Goal: Task Accomplishment & Management: Manage account settings

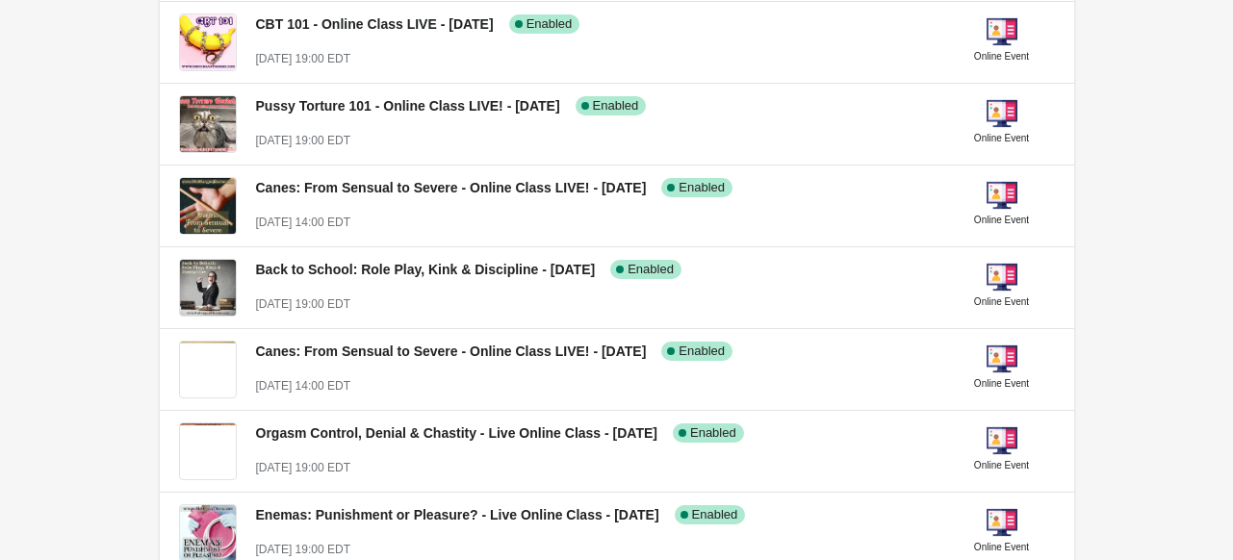
scroll to position [1230, 0]
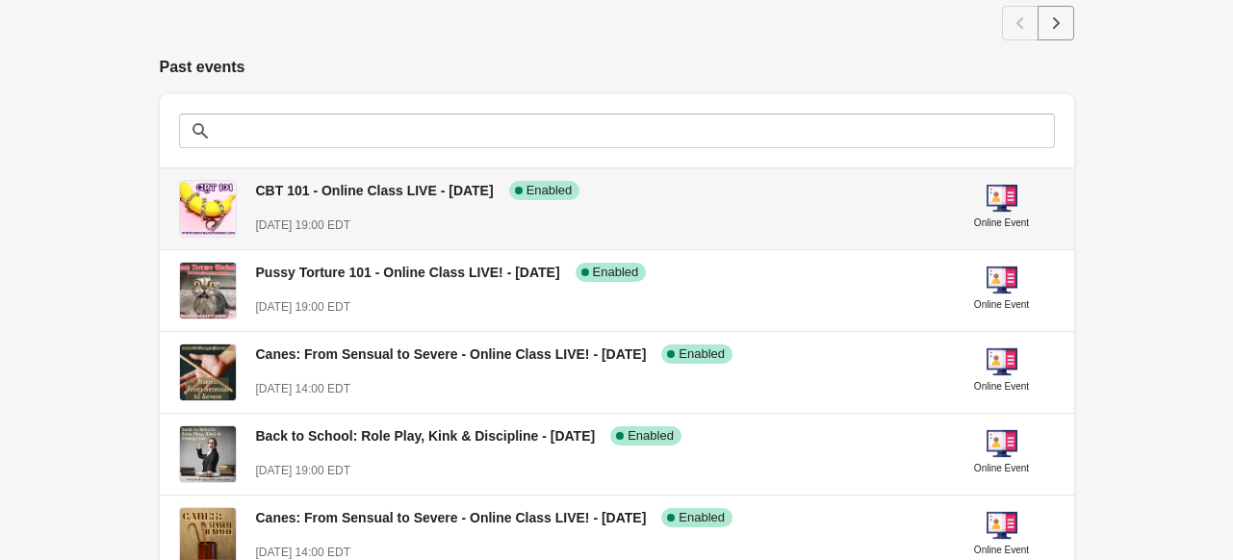
click at [445, 191] on span "CBT 101 - Online Class LIVE - [DATE]" at bounding box center [375, 190] width 238 height 15
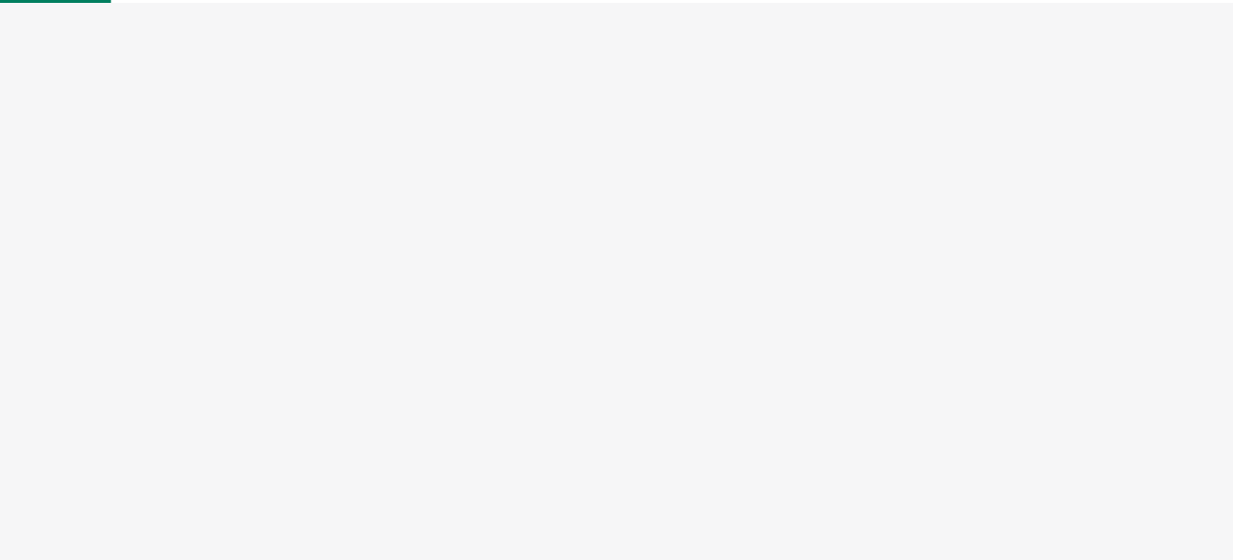
select select "US"
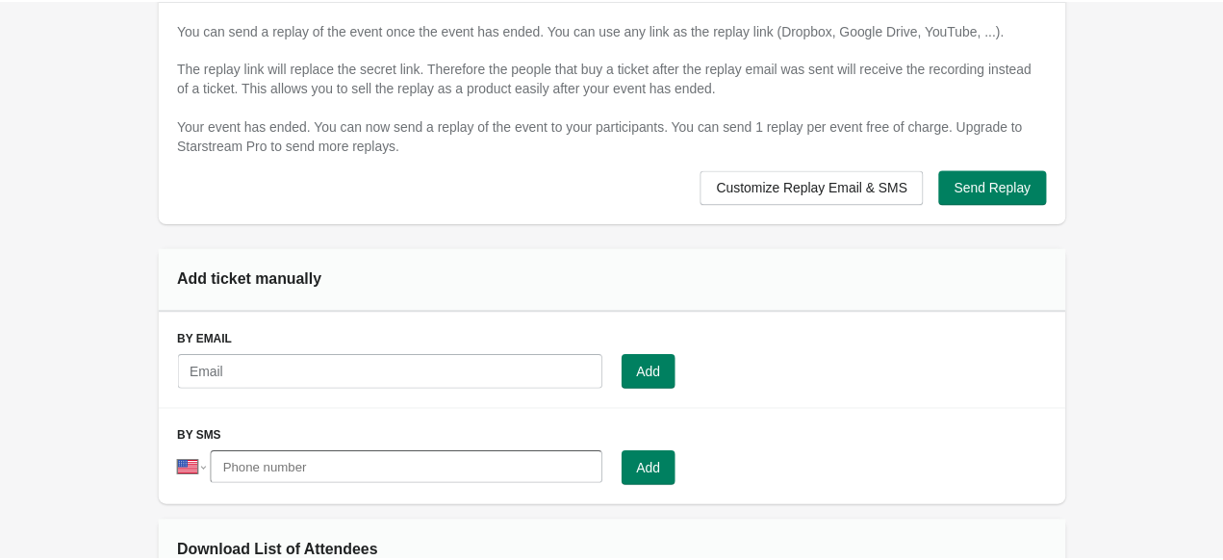
scroll to position [1261, 0]
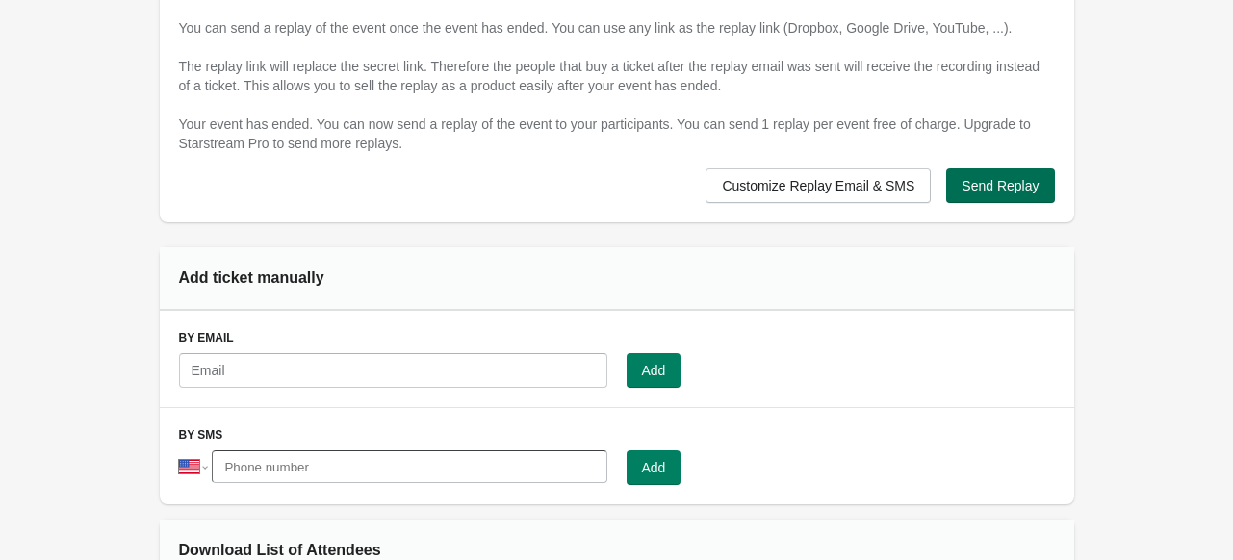
click at [993, 182] on span "Send Replay" at bounding box center [999, 185] width 77 height 15
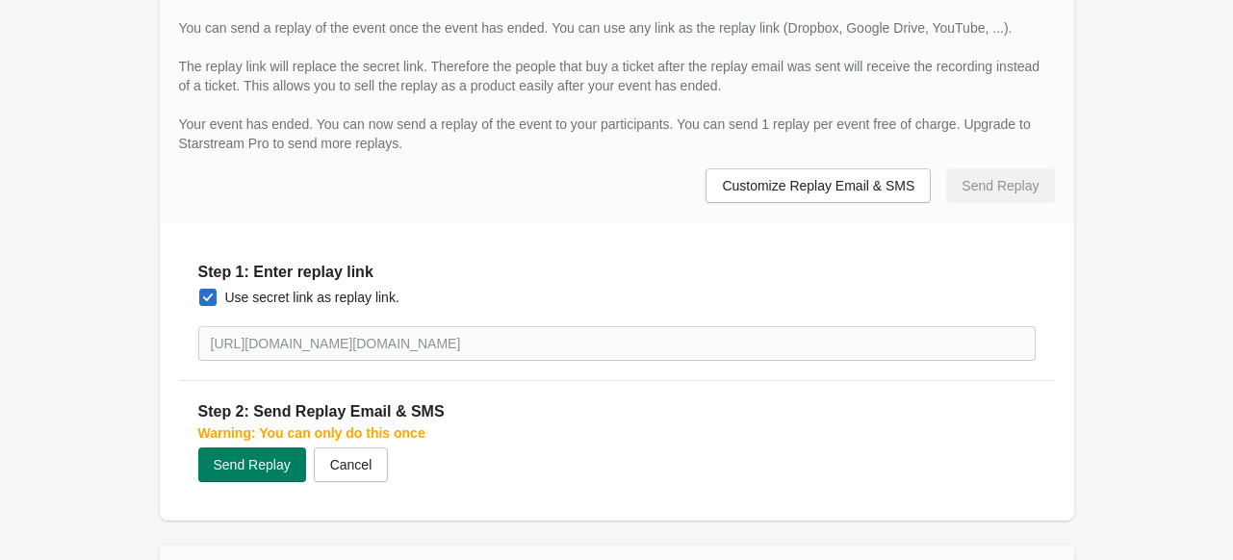
click at [211, 290] on span at bounding box center [207, 297] width 17 height 17
click at [200, 290] on input "Use secret link as replay link." at bounding box center [199, 289] width 1 height 1
checkbox input "false"
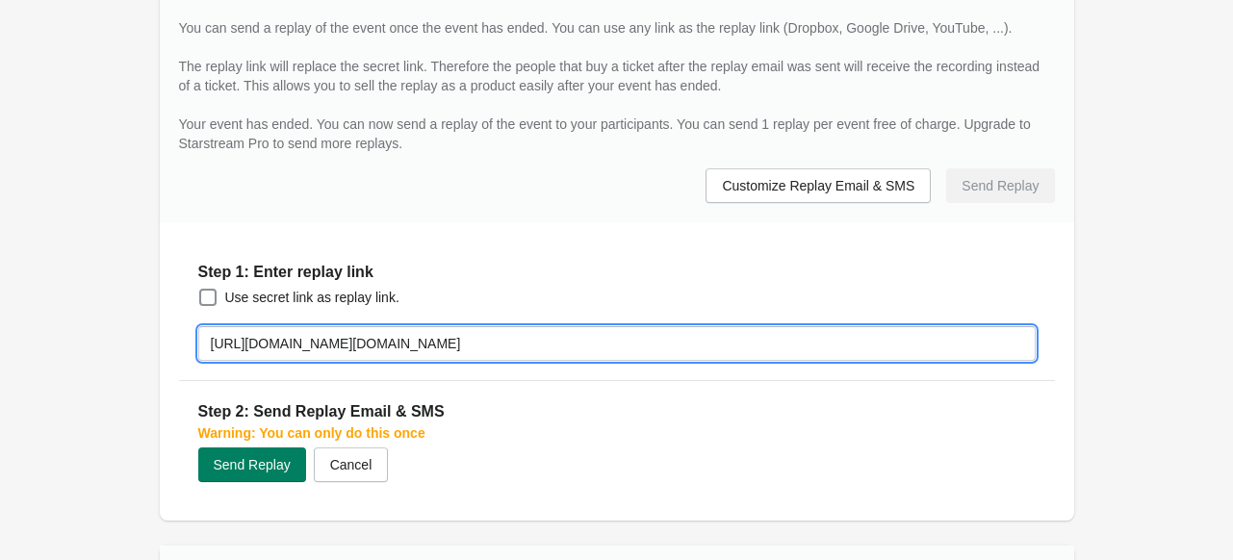
click at [341, 341] on input "https://morganthorne.my.webex.com/morganthorne.my/j.php?MTID=m88780e17512f0eea9…" at bounding box center [616, 343] width 837 height 35
paste input "drive.google.com/drive/folders/1nHkMqwE1ZxFp0qANUMYx-ZkHIU4qaC5z?usp=sharing"
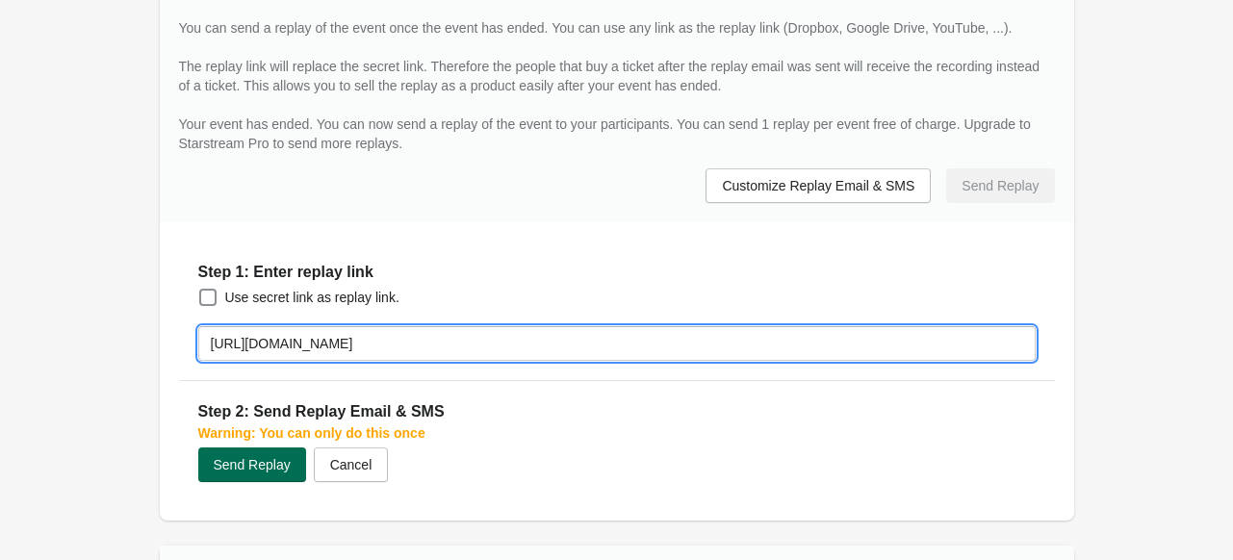
type input "[URL][DOMAIN_NAME]"
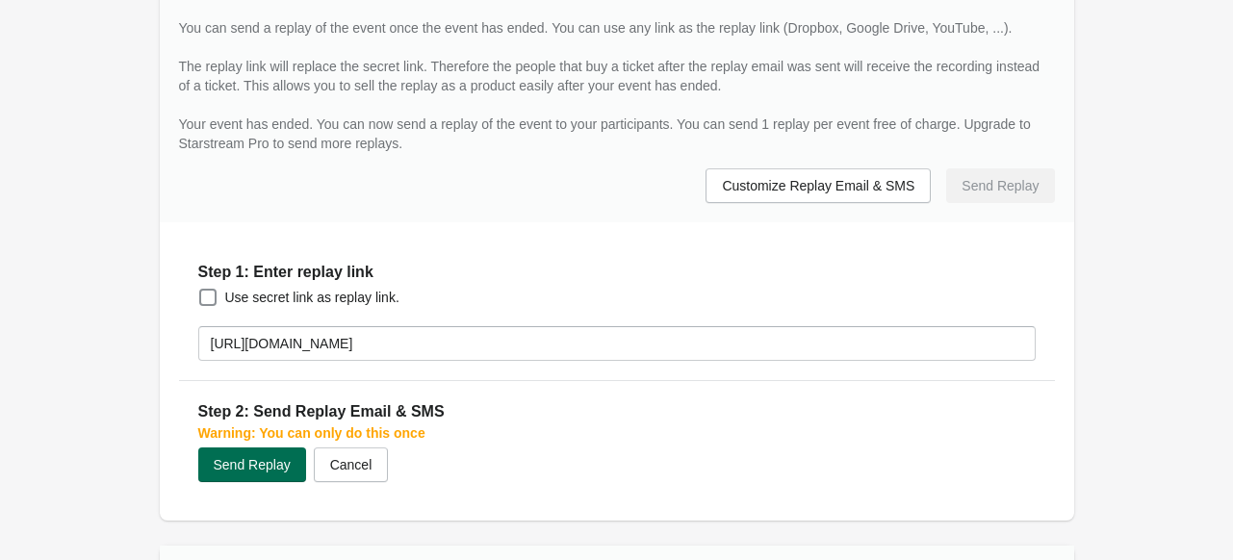
click at [250, 460] on span "Send Replay" at bounding box center [252, 464] width 77 height 15
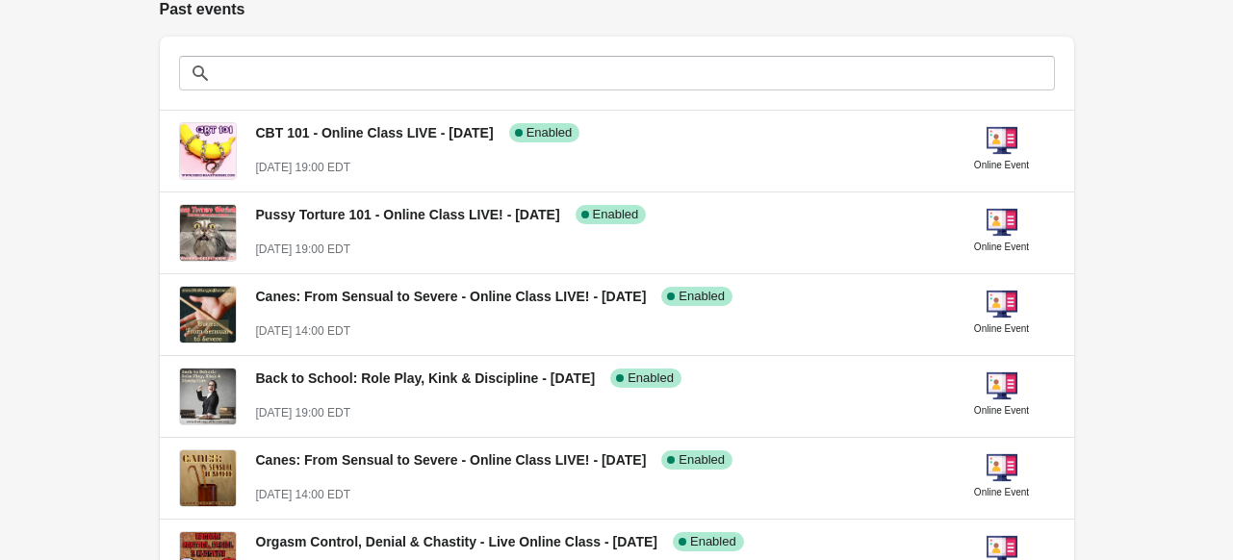
scroll to position [1286, 0]
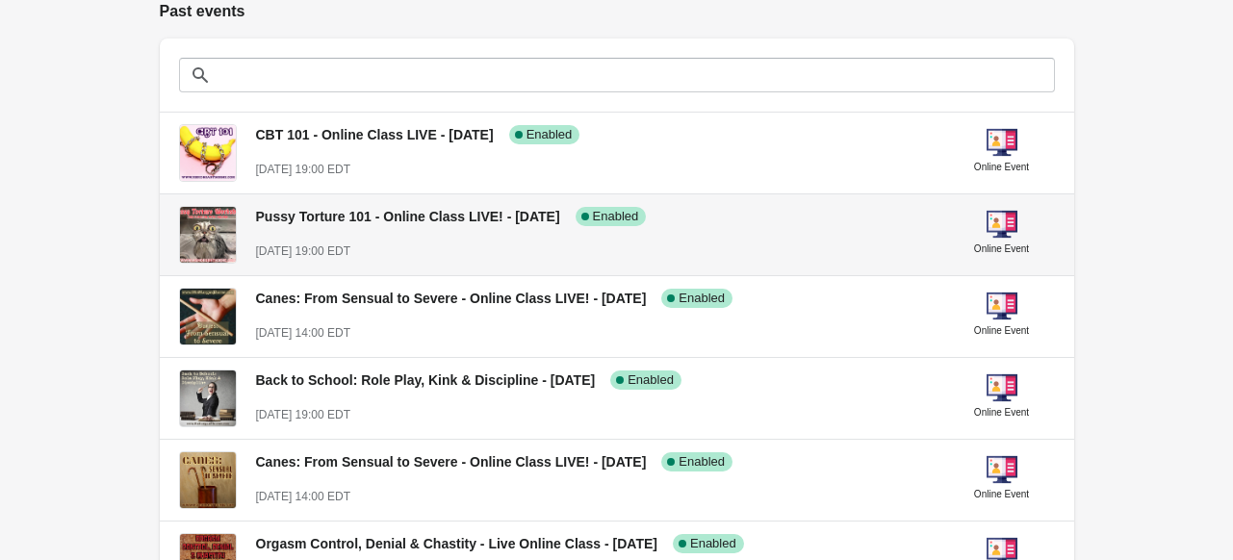
click at [497, 217] on span "Pussy Torture 101 - Online Class LIVE! - [DATE]" at bounding box center [408, 216] width 304 height 15
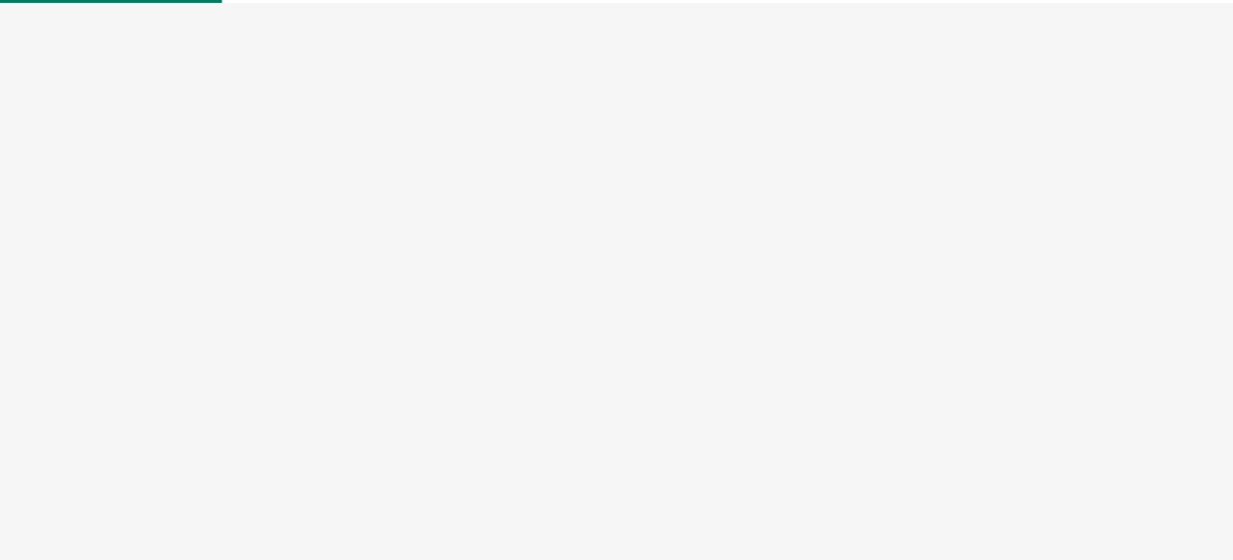
select select "US"
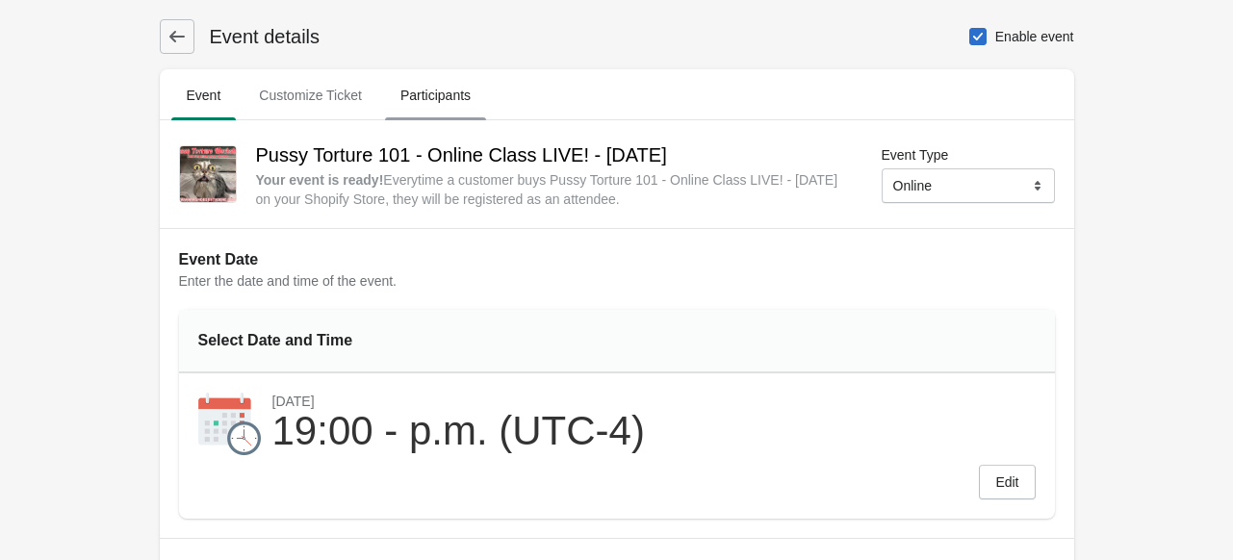
click at [439, 91] on span "Participants" at bounding box center [435, 95] width 101 height 35
select select "US"
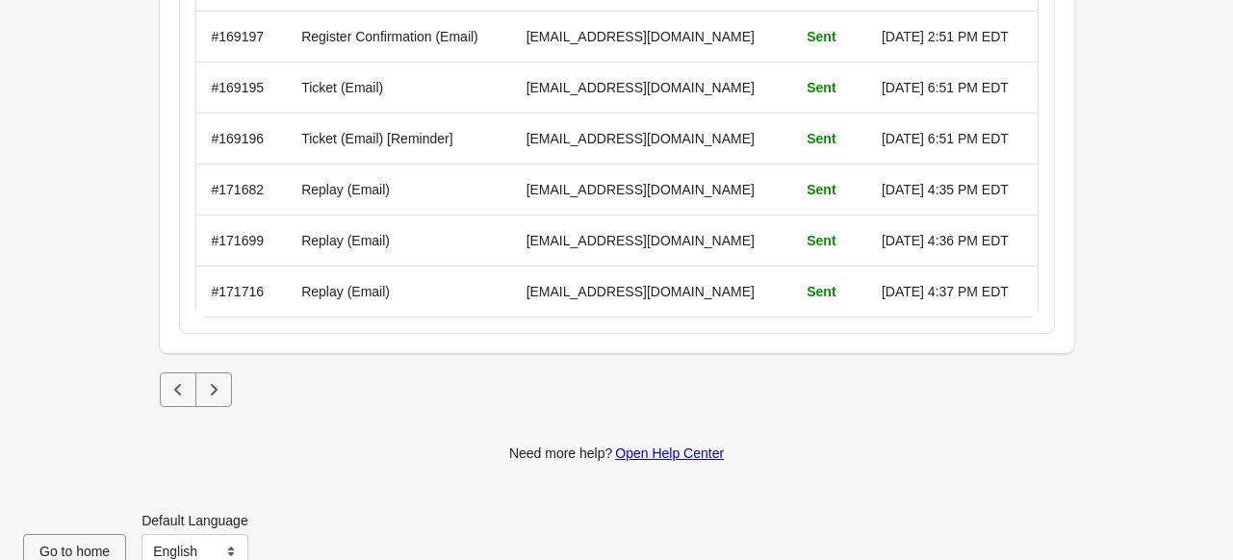
scroll to position [8552, 0]
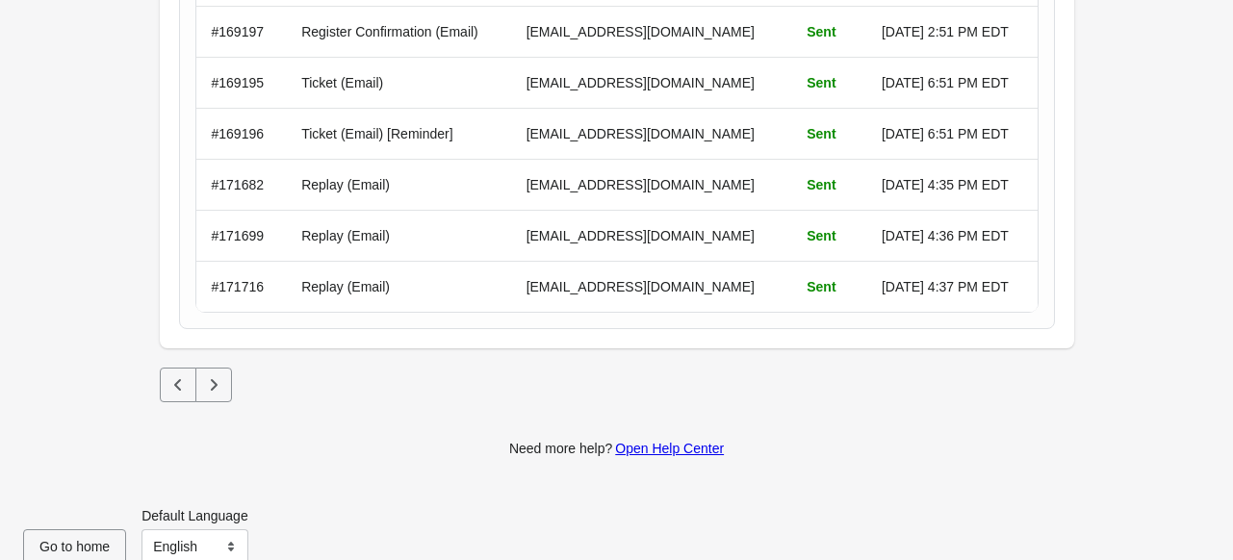
click at [217, 375] on icon "Next" at bounding box center [213, 384] width 19 height 19
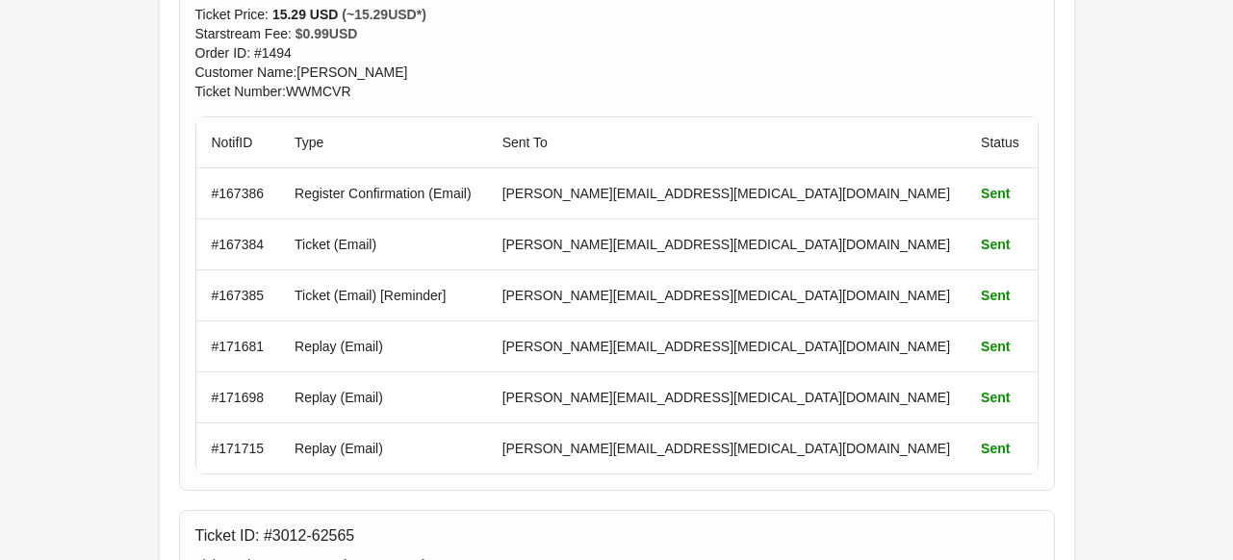
scroll to position [700, 0]
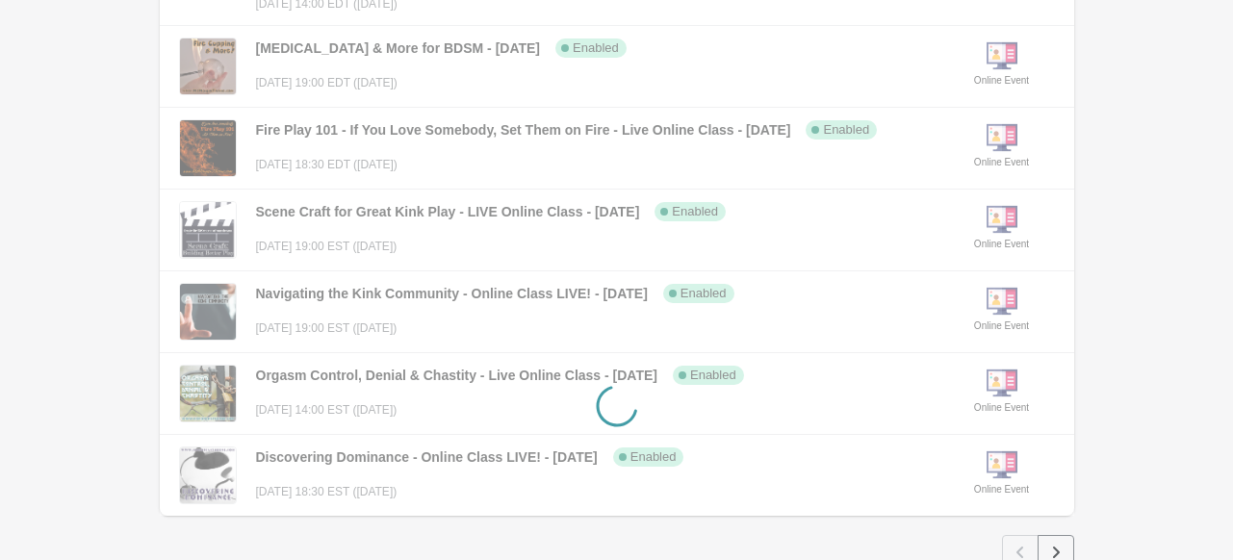
scroll to position [1286, 0]
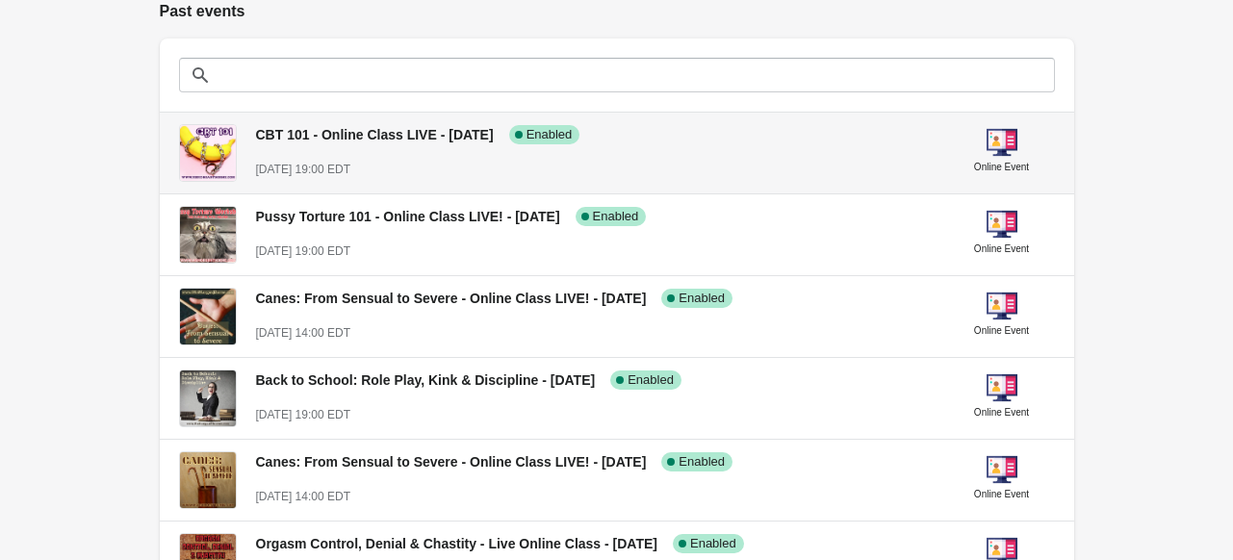
click at [327, 149] on div "CBT 101 - Online Class LIVE - [DATE] Success Complete Enabled [DATE] 19:00 EDT" at bounding box center [594, 144] width 677 height 70
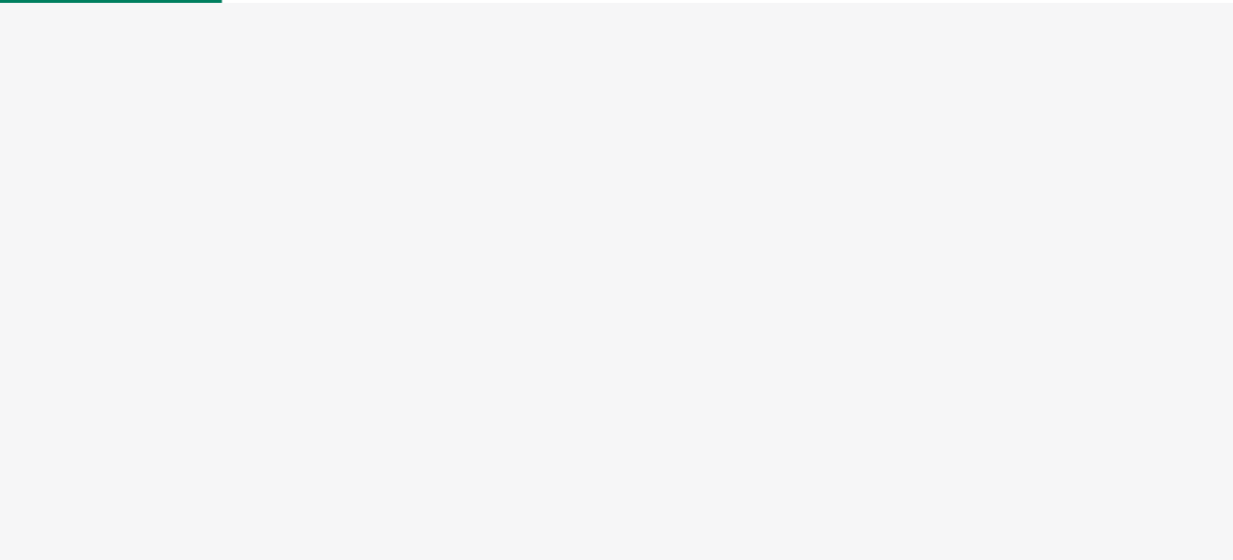
select select "US"
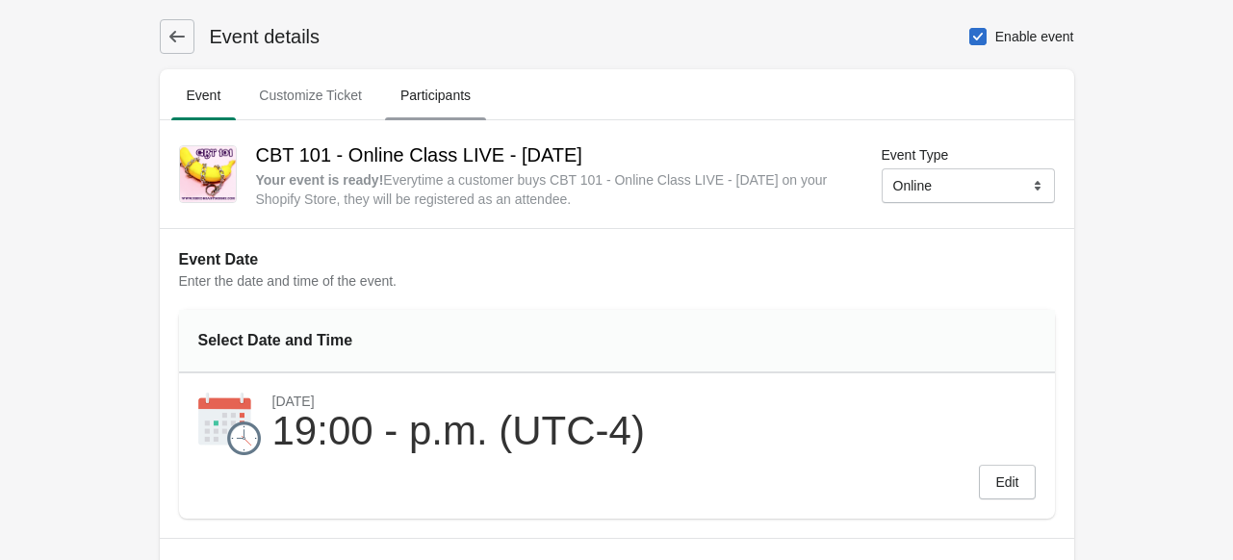
click at [420, 91] on span "Participants" at bounding box center [435, 95] width 101 height 35
select select "US"
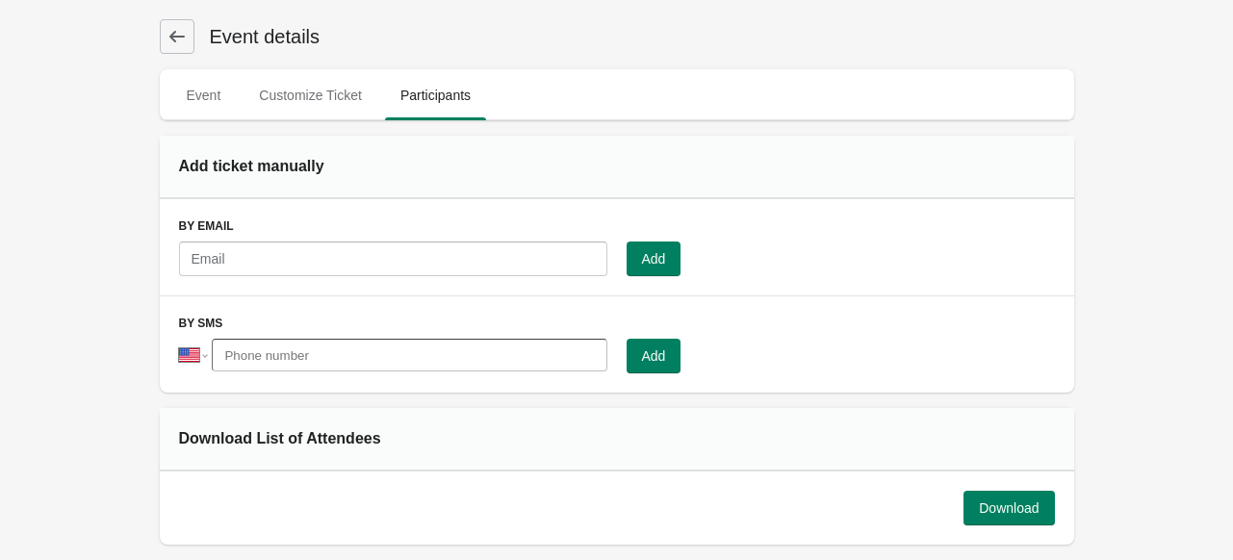
click at [170, 23] on button at bounding box center [177, 36] width 35 height 35
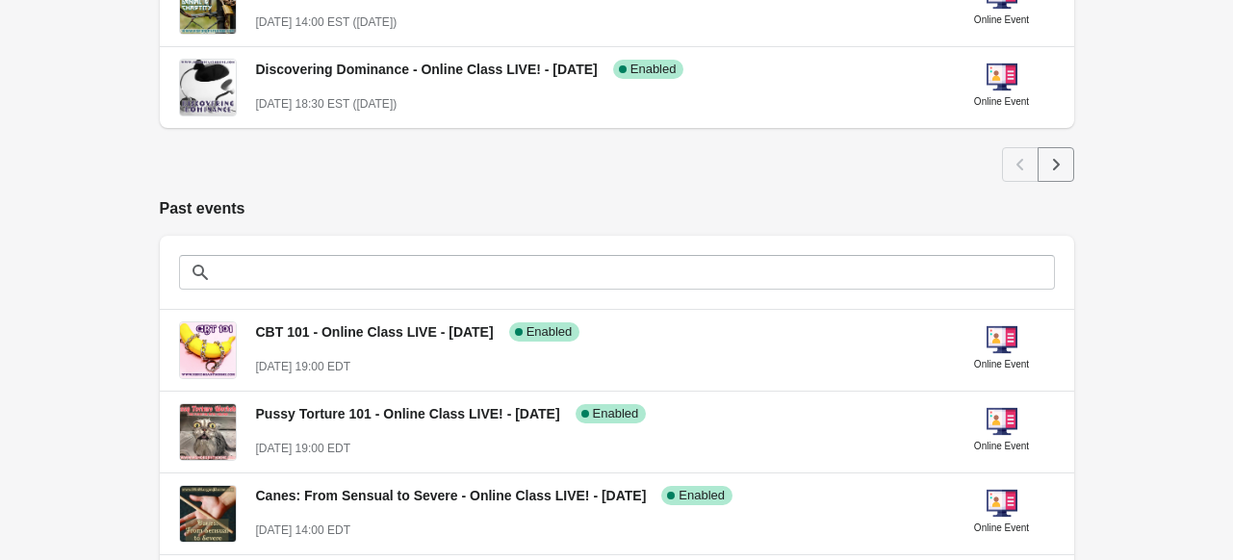
scroll to position [1101, 0]
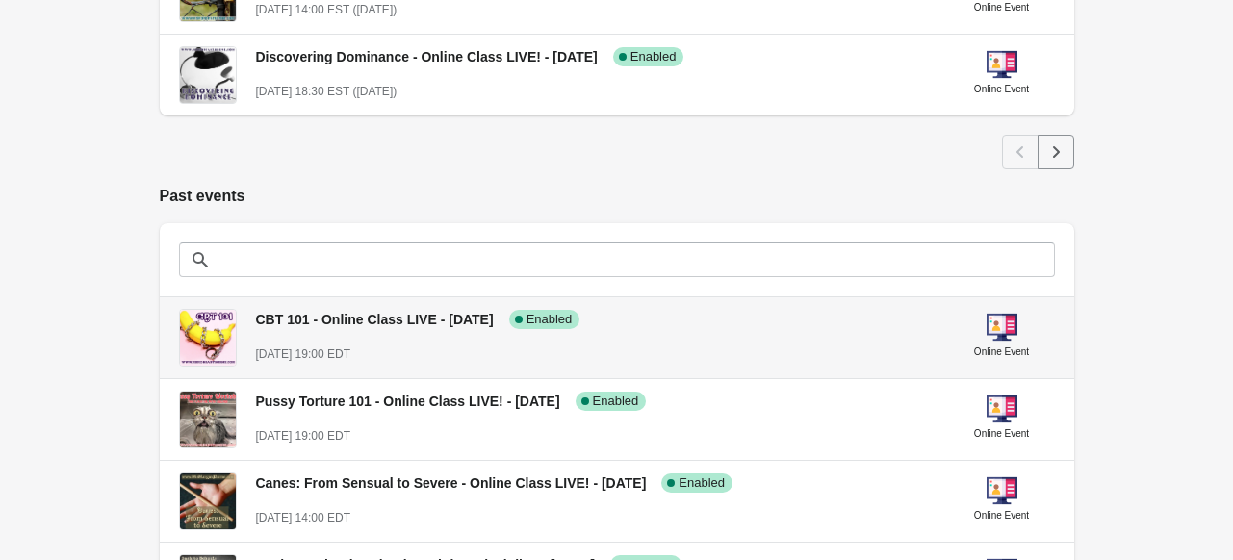
click at [448, 327] on div "CBT 101 - Online Class LIVE - [DATE] Success Complete Enabled" at bounding box center [587, 311] width 693 height 36
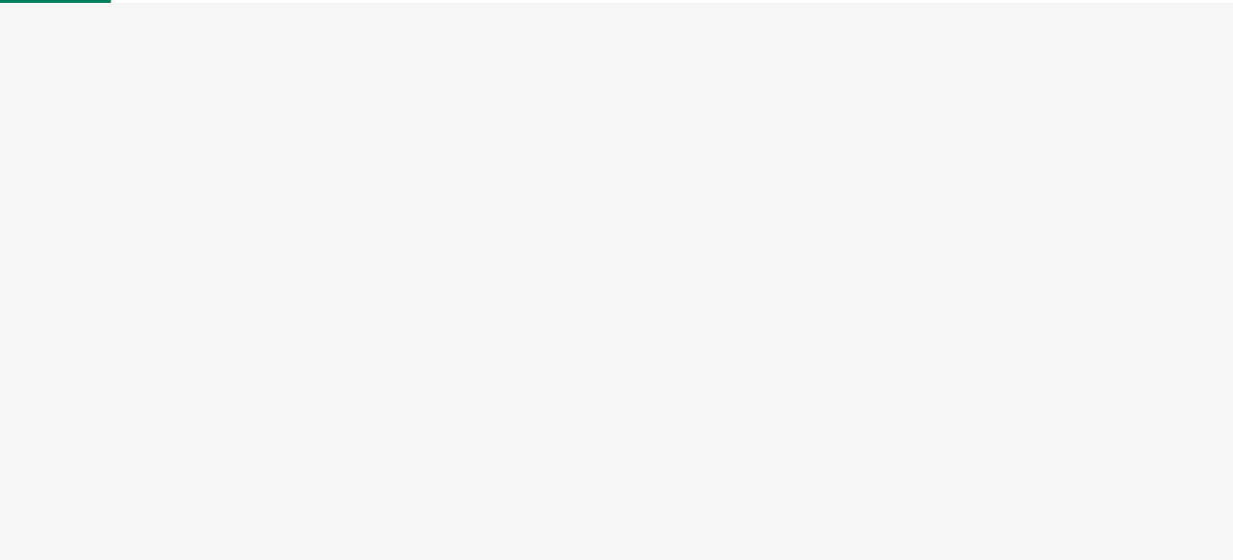
select select "US"
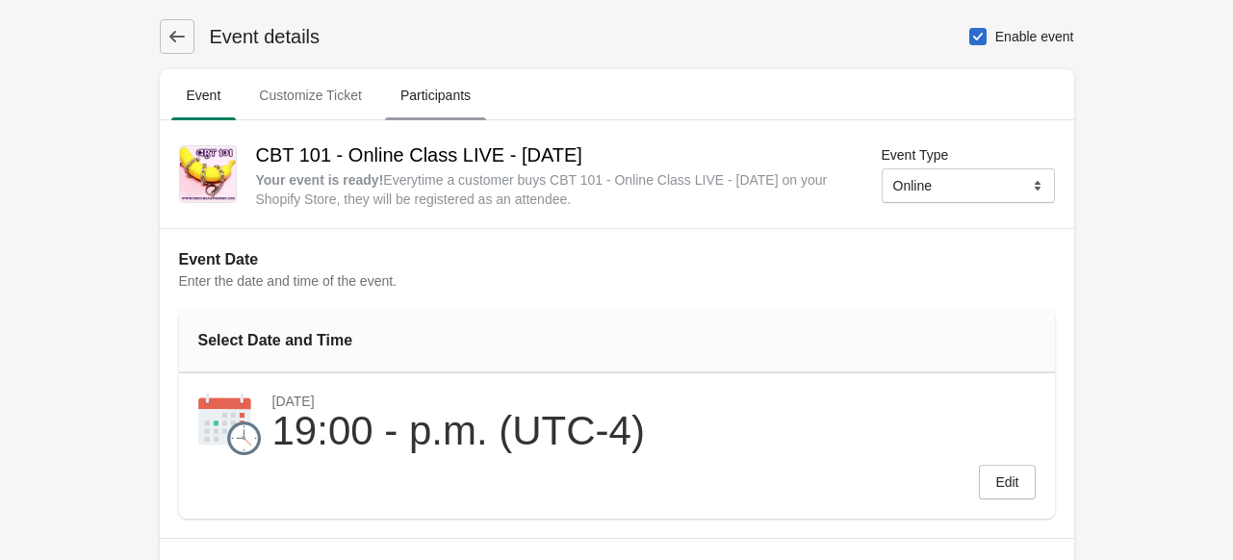
click at [408, 114] on button "Participants" at bounding box center [435, 95] width 109 height 50
select select "US"
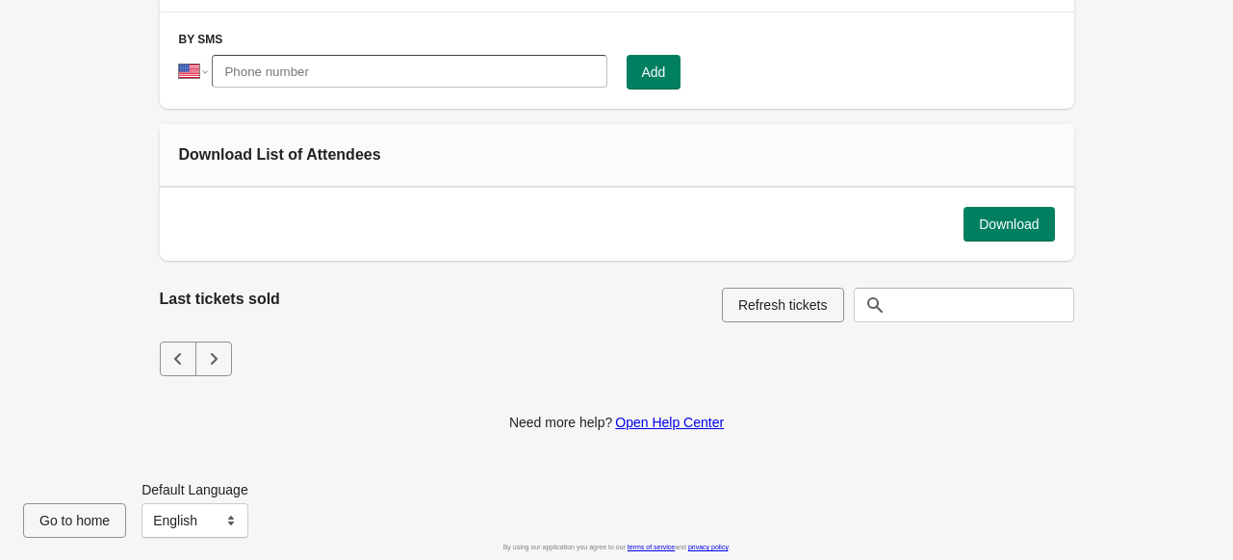
scroll to position [285, 0]
click at [804, 298] on span "Refresh tickets" at bounding box center [782, 303] width 89 height 15
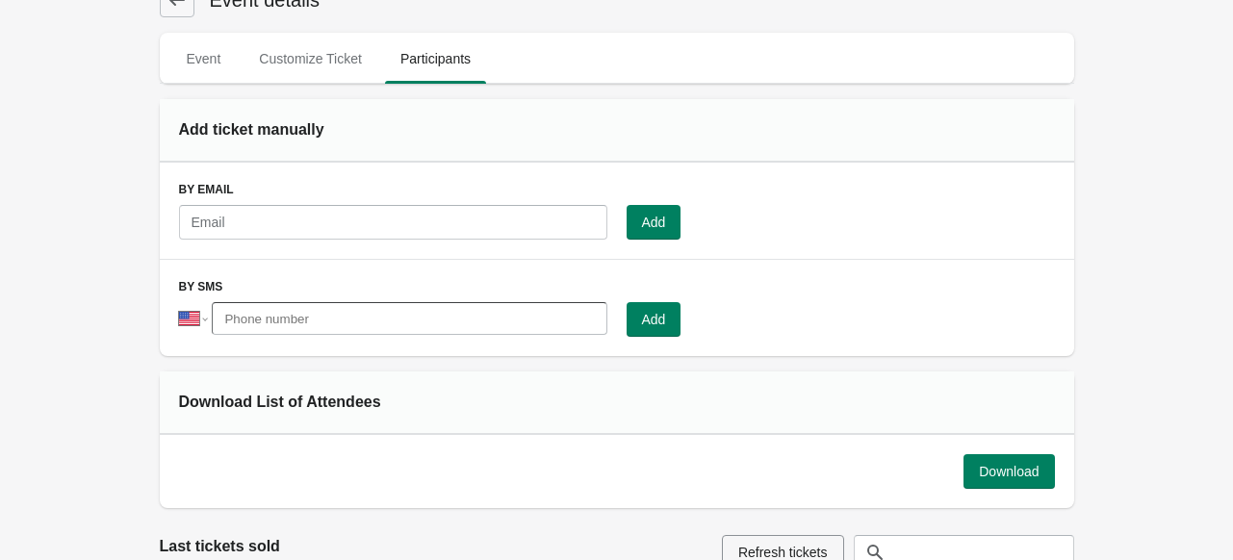
scroll to position [0, 0]
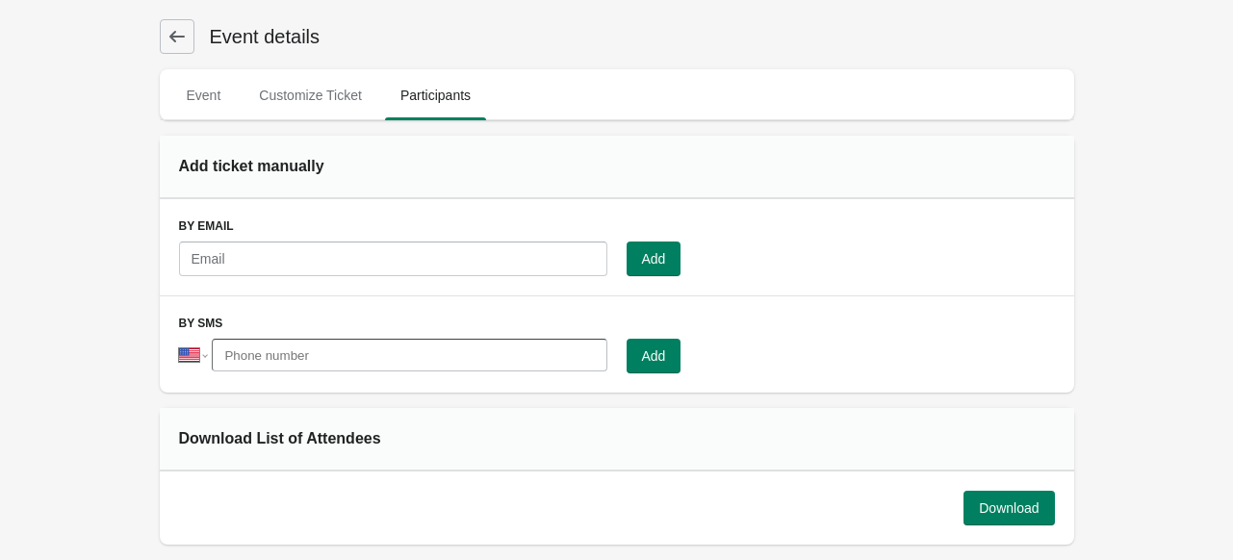
click at [176, 36] on icon at bounding box center [175, 37] width 15 height 12
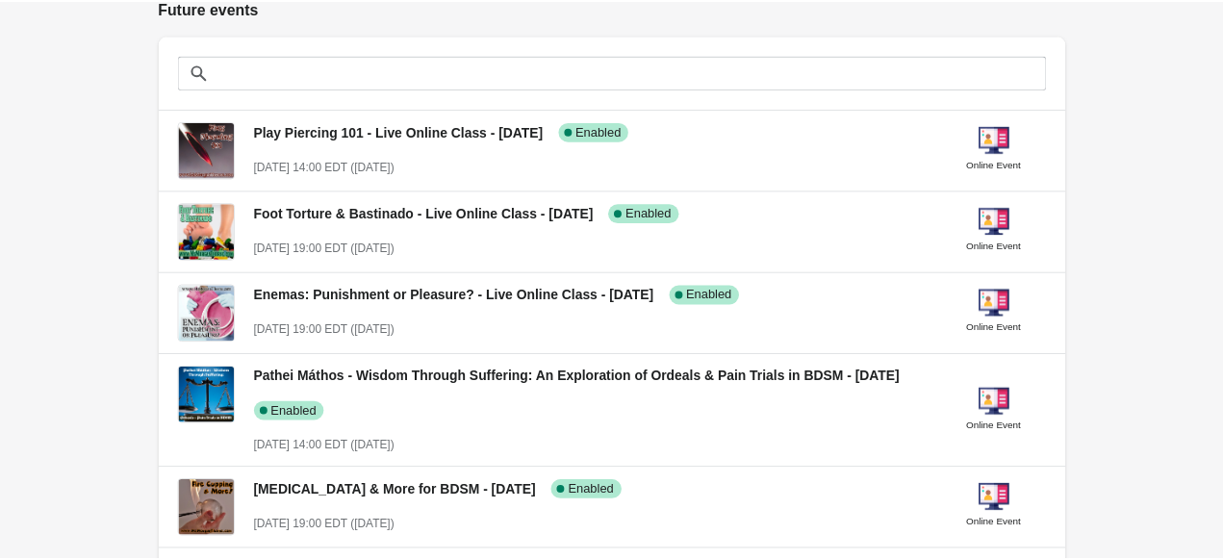
scroll to position [258, 0]
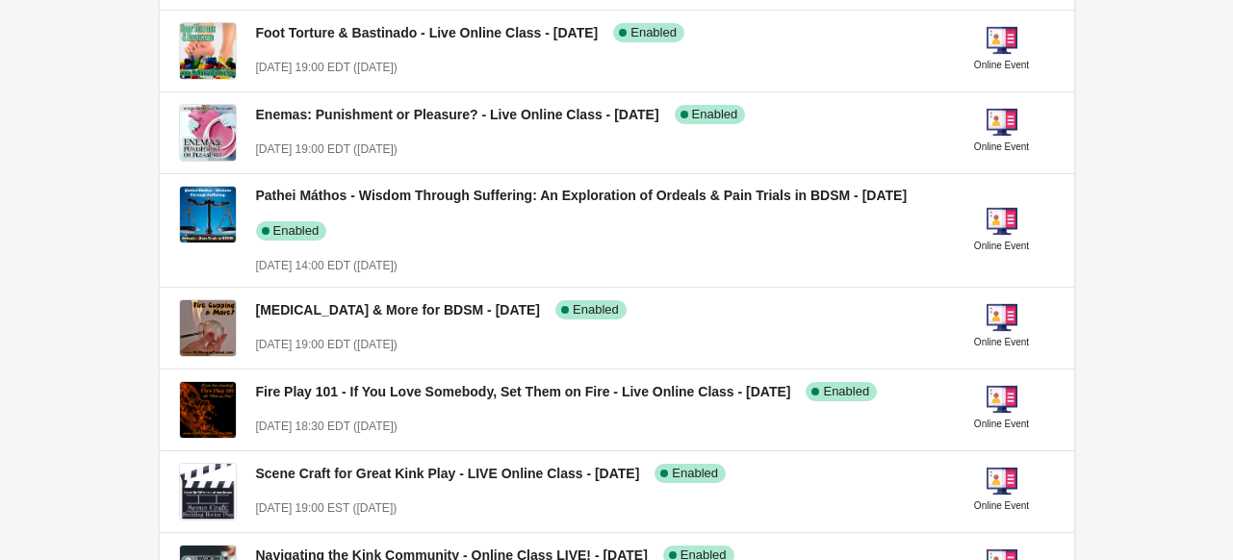
scroll to position [437, 0]
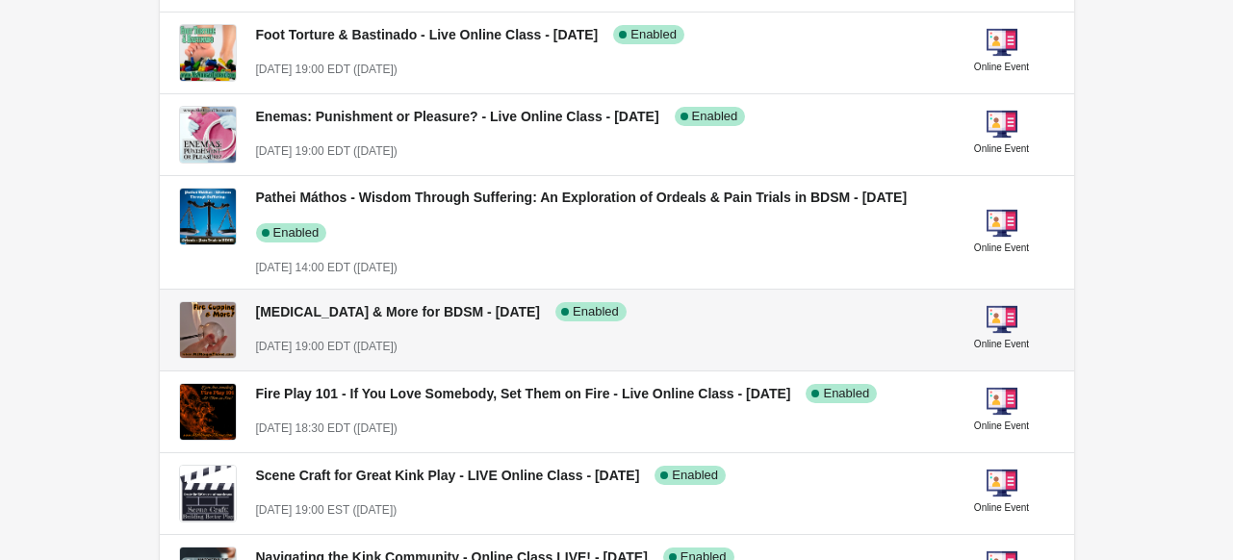
click at [397, 346] on span "[DATE] 19:00 EDT ([DATE])" at bounding box center [326, 346] width 141 height 13
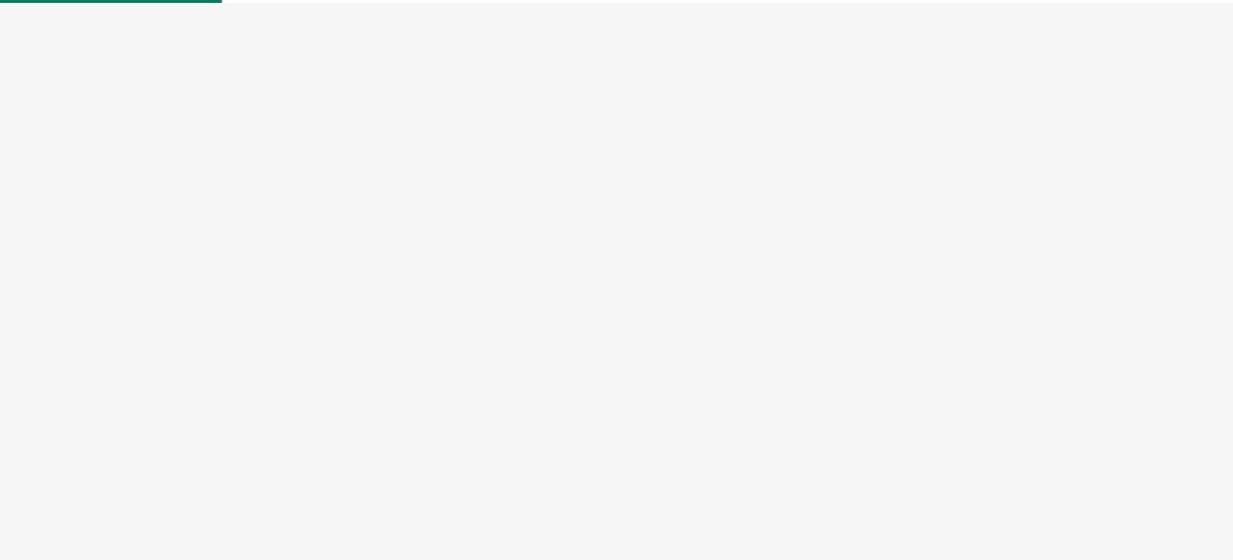
select select "US"
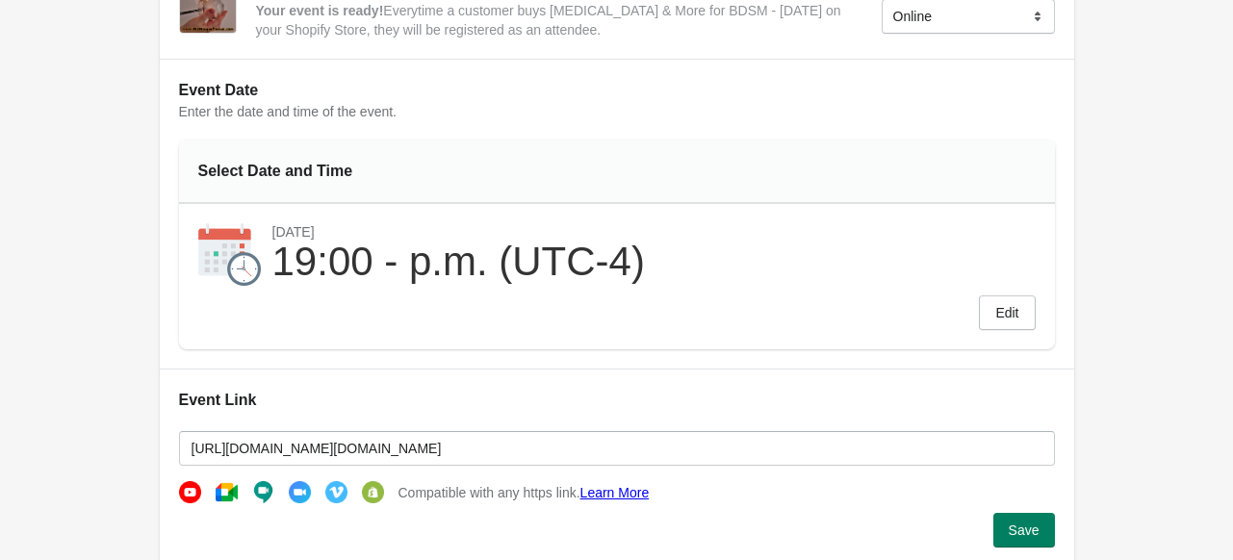
scroll to position [169, 0]
click at [1014, 314] on span "Edit" at bounding box center [1006, 312] width 23 height 15
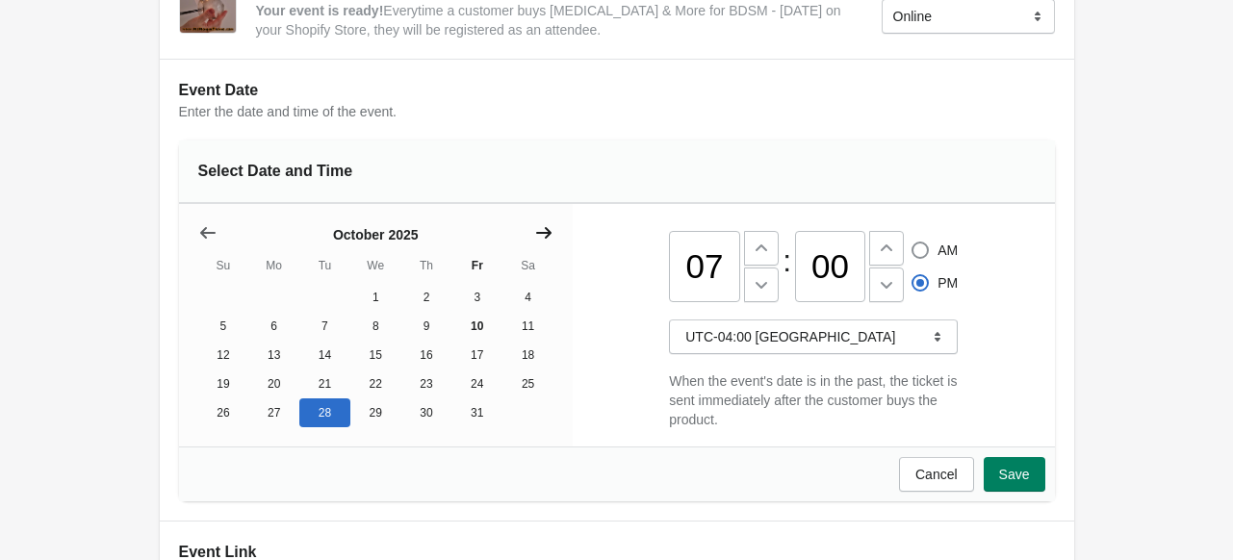
click at [555, 227] on button "Show next month, November 2025" at bounding box center [543, 233] width 35 height 35
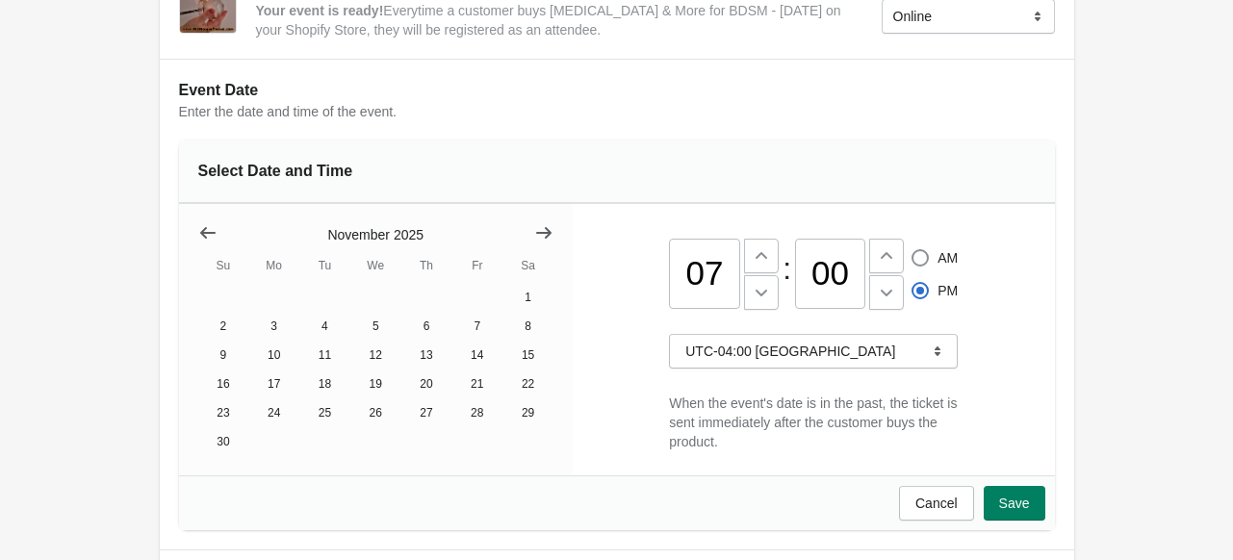
scroll to position [0, 0]
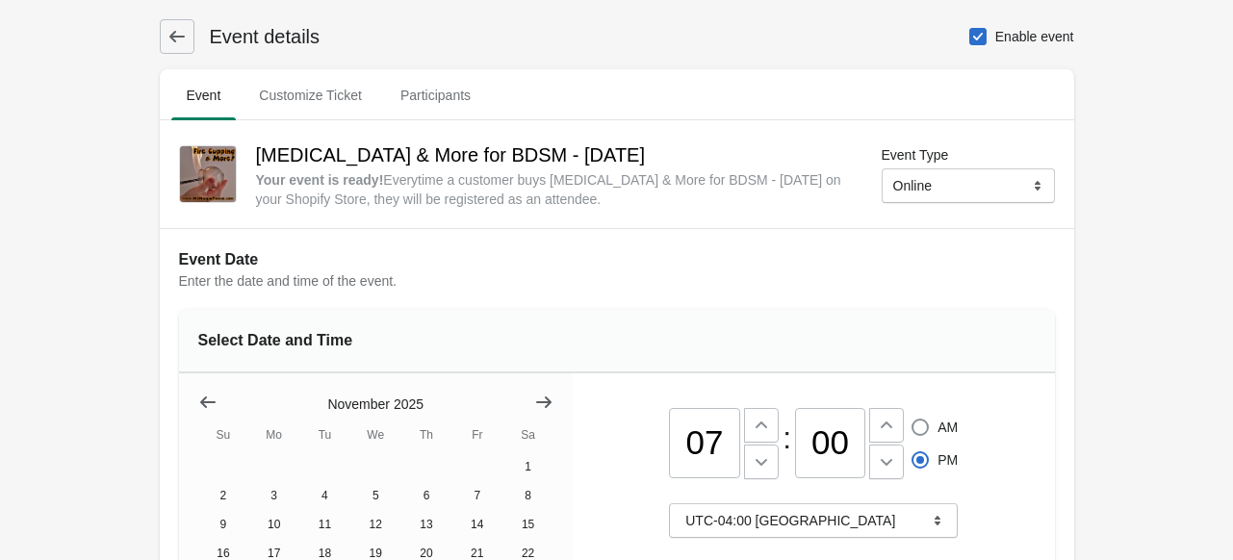
click at [180, 34] on icon at bounding box center [176, 36] width 19 height 19
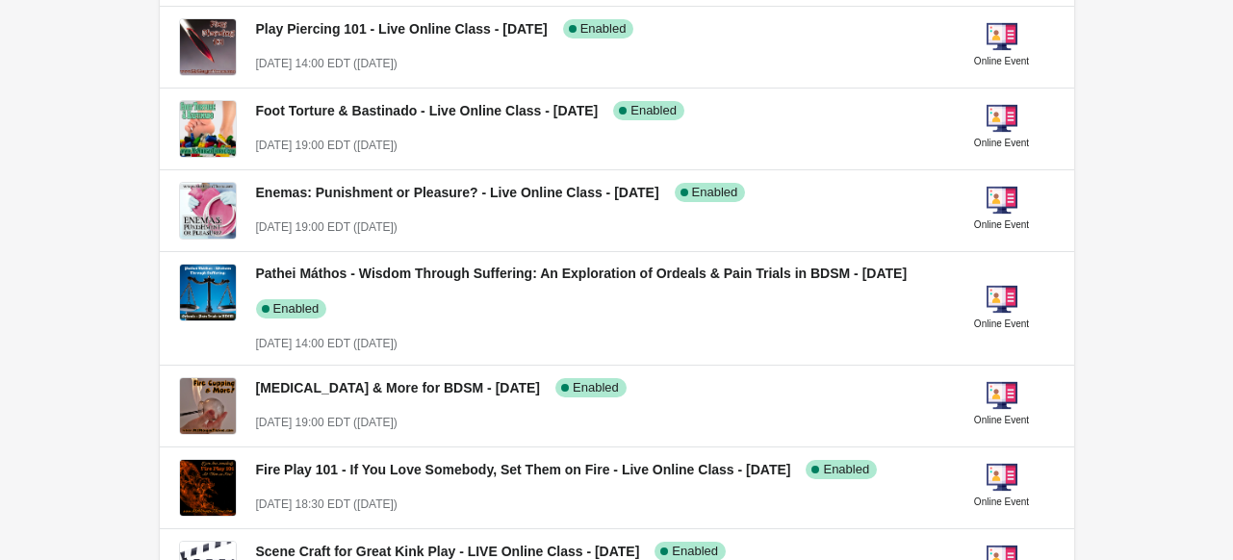
scroll to position [365, 0]
